Goal: Navigation & Orientation: Understand site structure

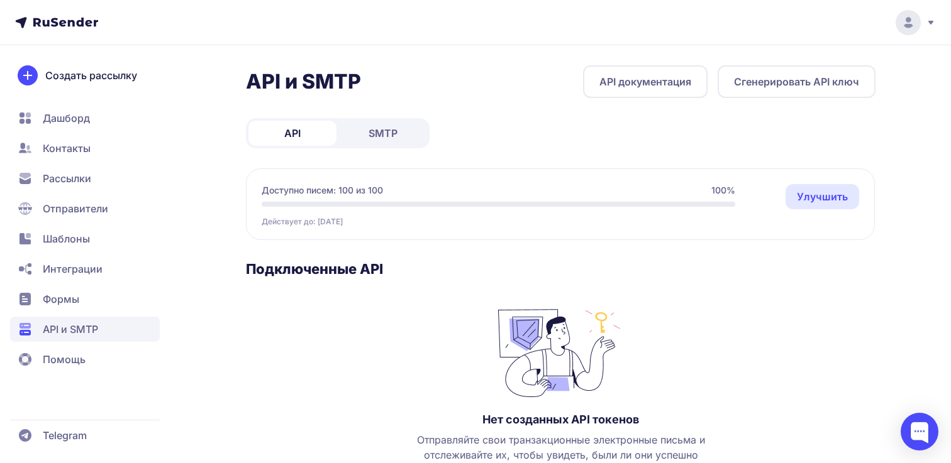
click at [435, 262] on h3 "Подключенные API" at bounding box center [560, 269] width 629 height 18
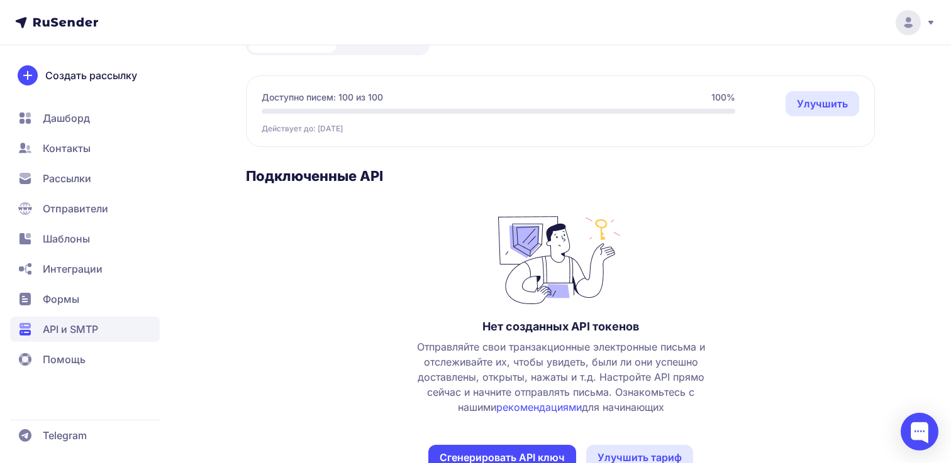
scroll to position [130, 0]
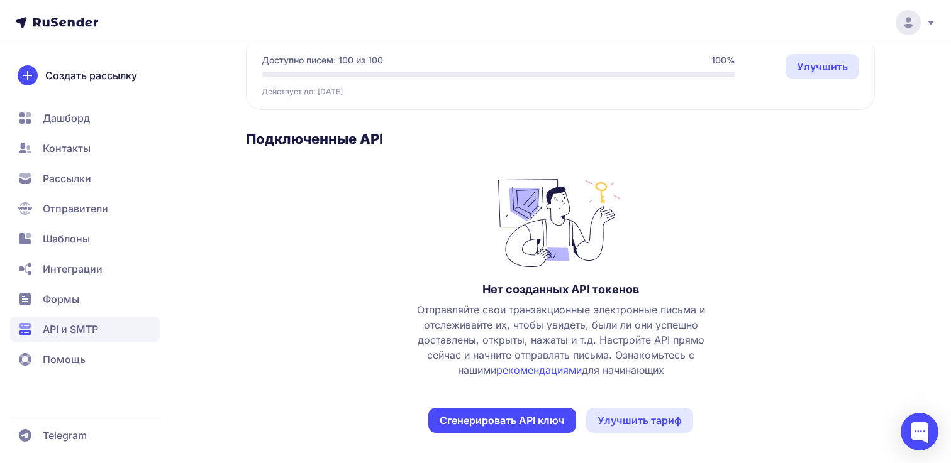
click at [66, 309] on span "Формы" at bounding box center [85, 299] width 150 height 25
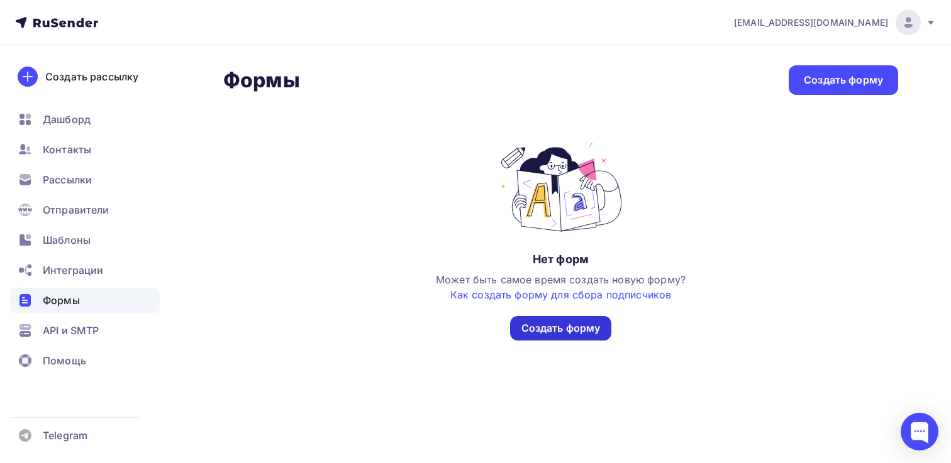
click at [570, 331] on div "Создать форму" at bounding box center [560, 328] width 79 height 14
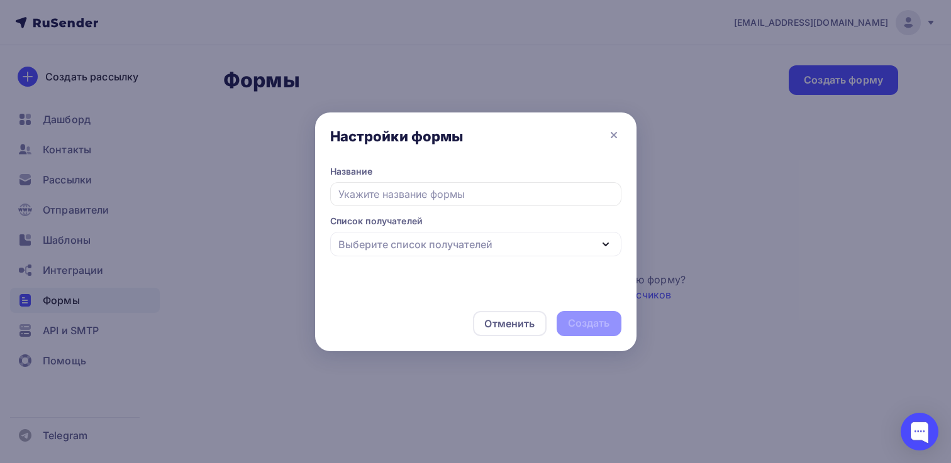
click at [538, 246] on div "Выберите список получателей" at bounding box center [475, 244] width 291 height 25
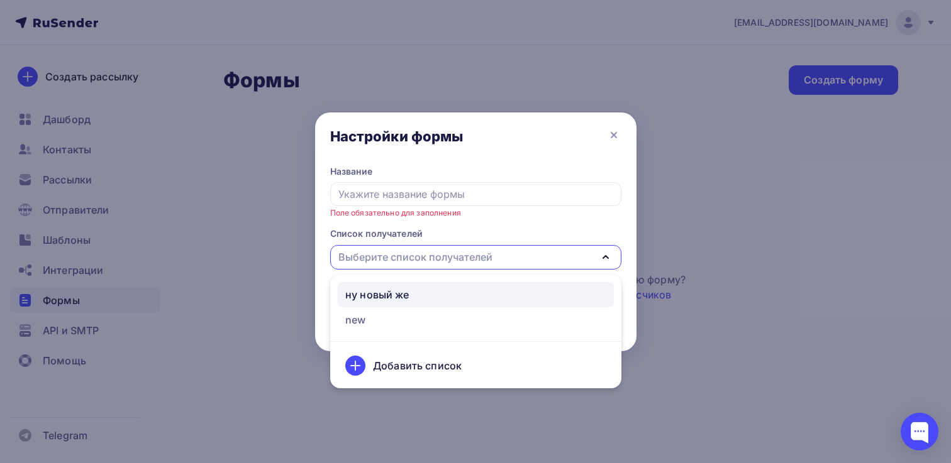
click at [506, 296] on div "ну новый же" at bounding box center [475, 294] width 261 height 15
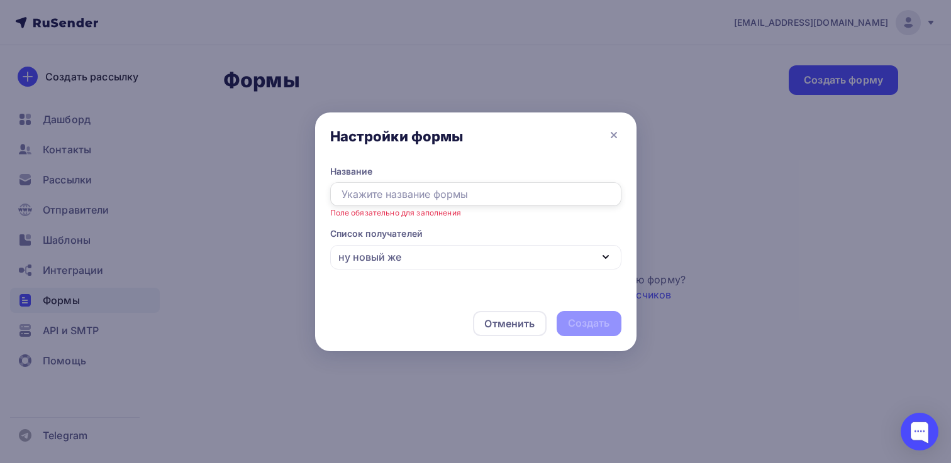
click at [474, 202] on input "text" at bounding box center [475, 194] width 291 height 24
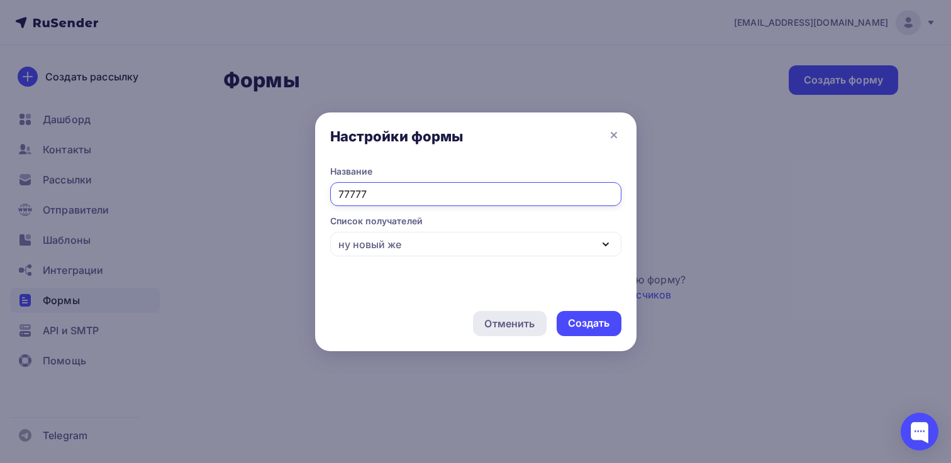
type input "77777"
click at [508, 330] on div "Отменить" at bounding box center [509, 323] width 50 height 15
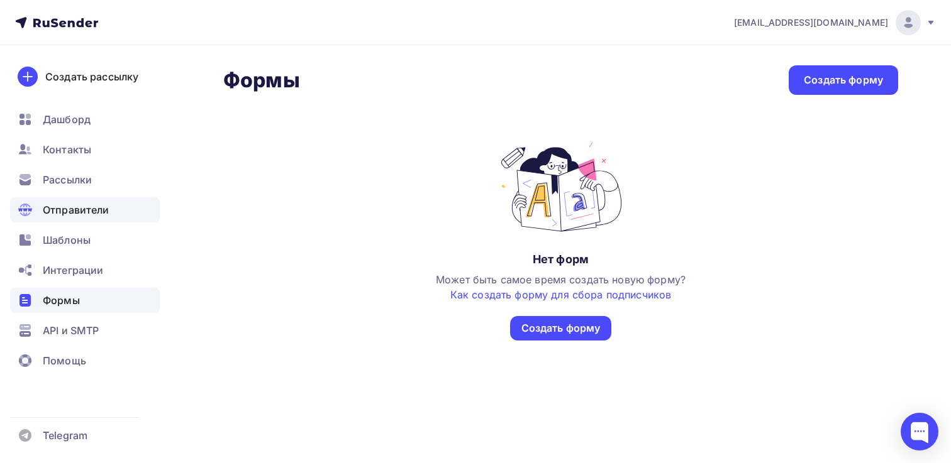
click at [52, 213] on span "Отправители" at bounding box center [76, 209] width 67 height 15
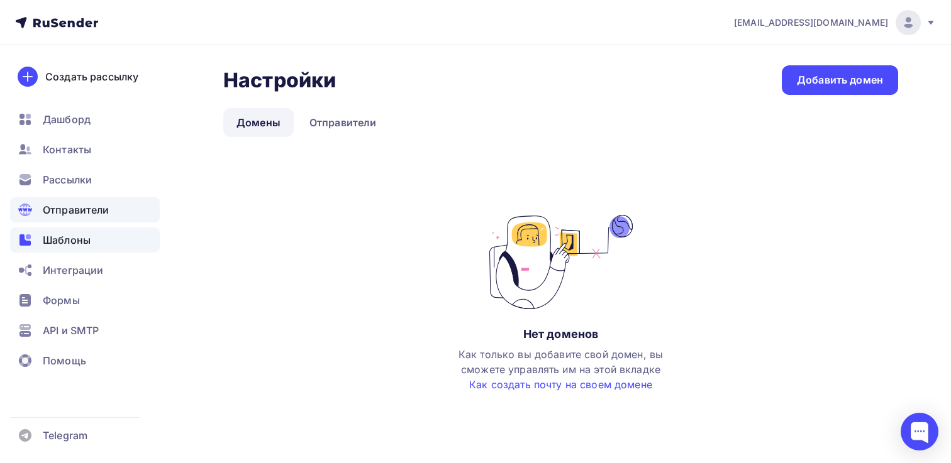
click at [75, 237] on span "Шаблоны" at bounding box center [67, 240] width 48 height 15
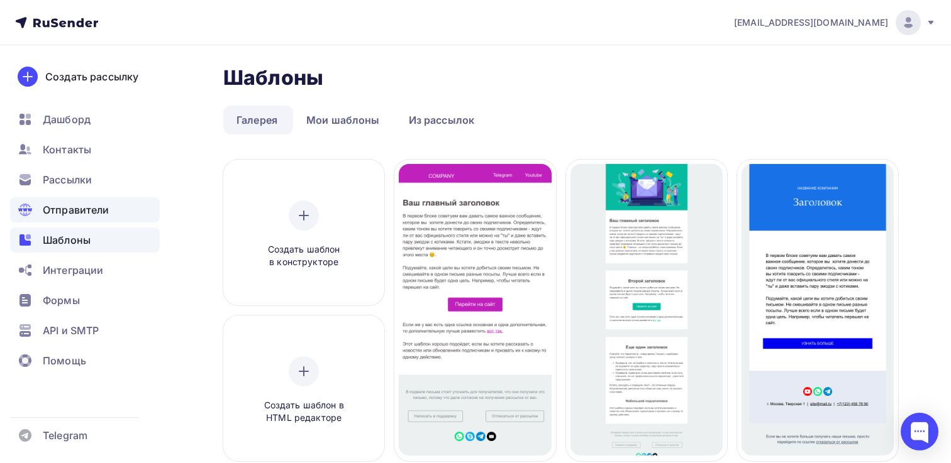
click at [53, 216] on span "Отправители" at bounding box center [76, 209] width 67 height 15
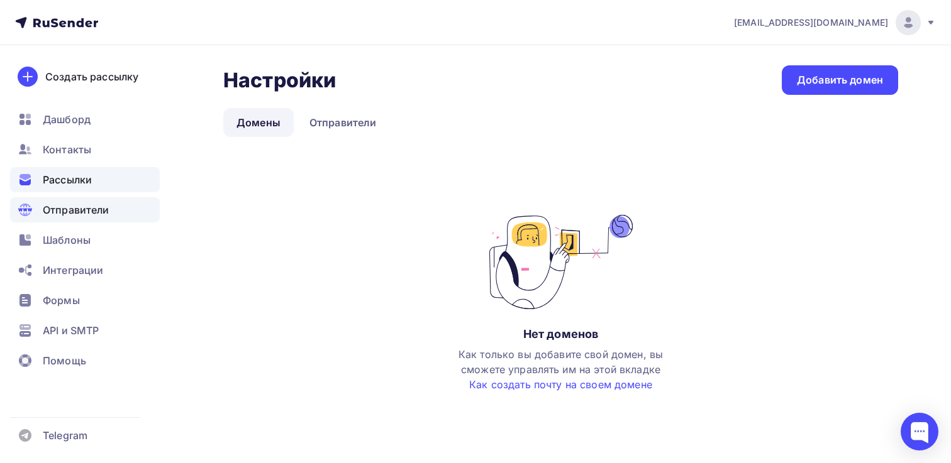
click at [70, 186] on span "Рассылки" at bounding box center [67, 179] width 49 height 15
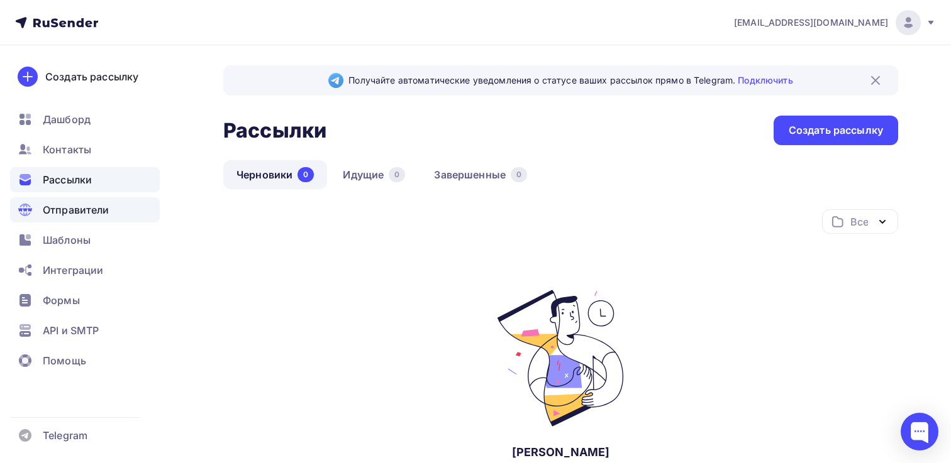
click at [75, 206] on span "Отправители" at bounding box center [76, 209] width 67 height 15
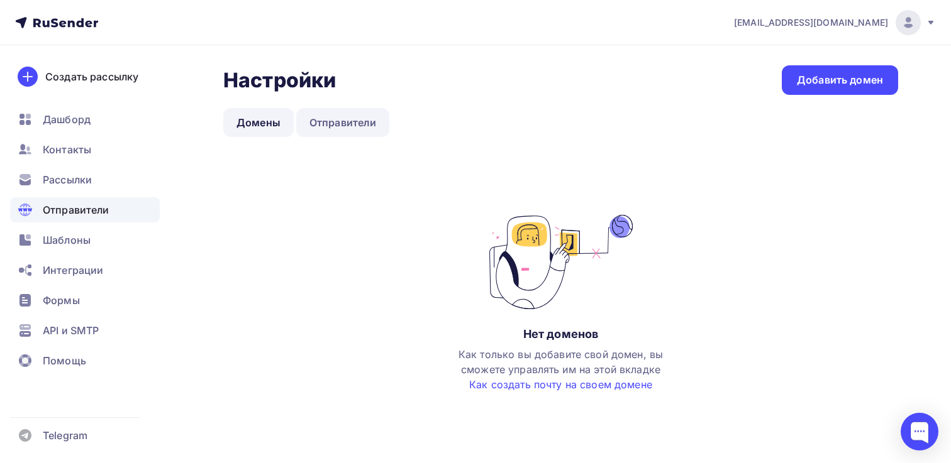
click at [323, 125] on link "Отправители" at bounding box center [343, 122] width 94 height 29
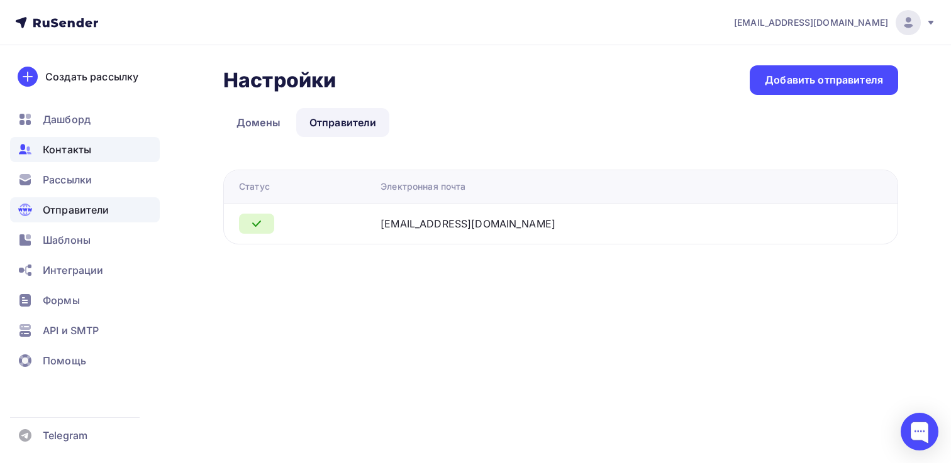
click at [119, 162] on div "Контакты" at bounding box center [85, 149] width 150 height 25
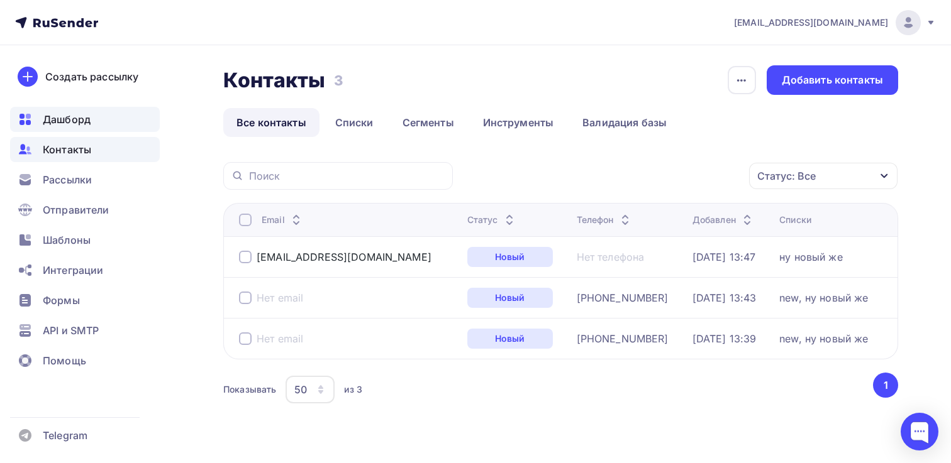
click at [96, 126] on div "Дашборд" at bounding box center [85, 119] width 150 height 25
